Goal: Information Seeking & Learning: Find specific fact

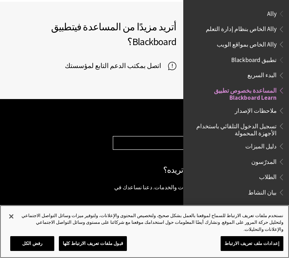
click at [13, 222] on button "إغلاق" at bounding box center [12, 217] width 16 height 16
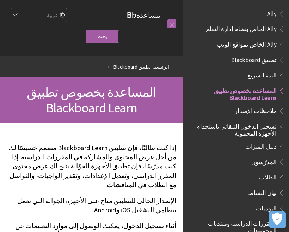
click at [159, 39] on input "Search Query" at bounding box center [144, 37] width 53 height 14
click at [91, 33] on div "مساعدة Blackboard مساعدة Bb English عربية Català Cymraeg Deutsch Español Suomi …" at bounding box center [91, 28] width 183 height 56
click at [148, 40] on input "العربية" at bounding box center [144, 37] width 53 height 14
type input "العربية المفتوحة وينهي"
click at [116, 41] on input "بحث" at bounding box center [102, 37] width 32 height 14
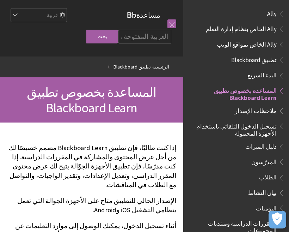
click at [110, 43] on input "بحث" at bounding box center [102, 37] width 32 height 14
click at [144, 38] on input "العربية المفتوحة وينهي" at bounding box center [144, 37] width 53 height 14
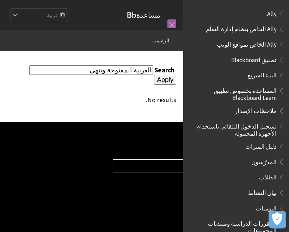
click at [90, 68] on input "العربية المفتوحة وينهي" at bounding box center [91, 70] width 124 height 10
type input "العربية المفتوحة"
click at [154, 77] on input "Apply" at bounding box center [165, 80] width 22 height 10
